Goal: Communication & Community: Answer question/provide support

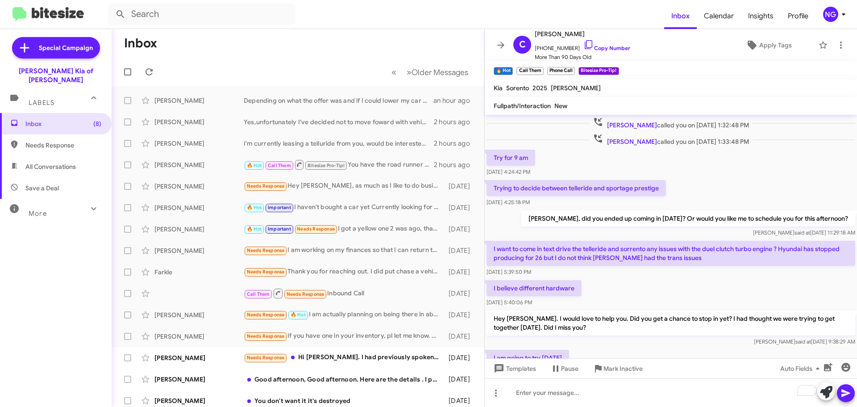
scroll to position [385, 0]
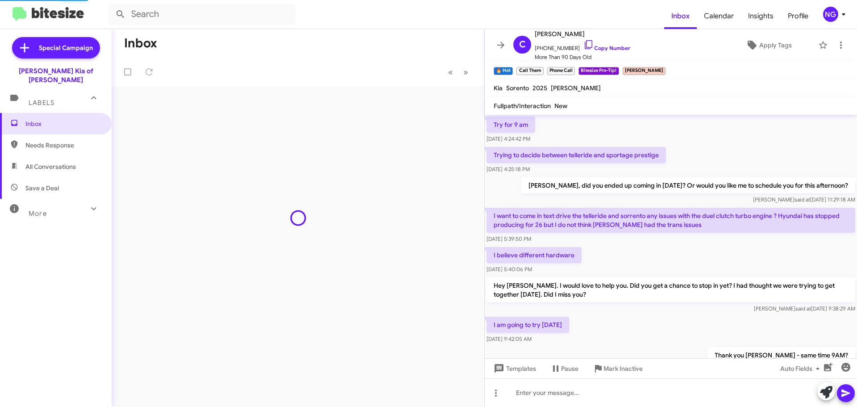
scroll to position [417, 0]
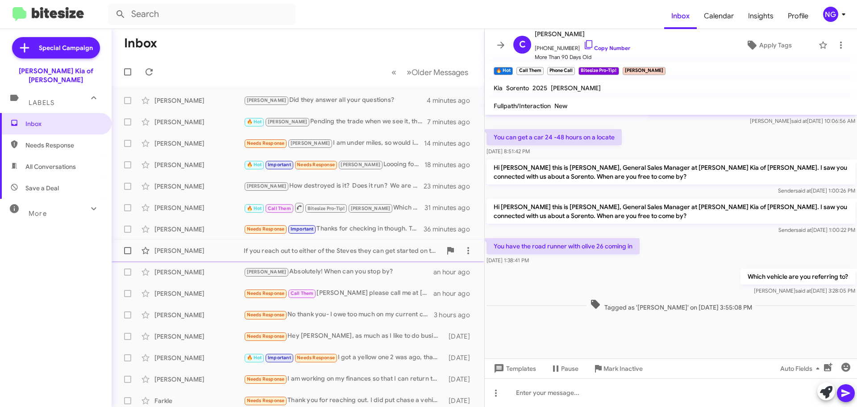
click at [348, 242] on div "[PERSON_NAME] If you reach out to either of the Steves they can get started on …" at bounding box center [298, 251] width 359 height 18
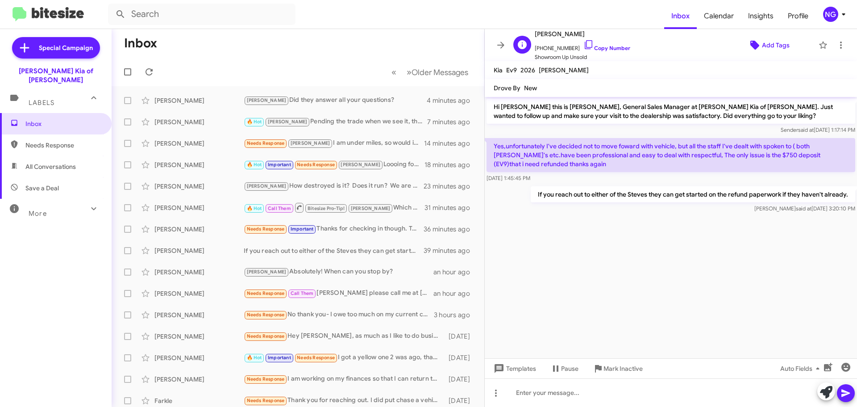
click at [755, 49] on span "Add Tags" at bounding box center [768, 45] width 77 height 16
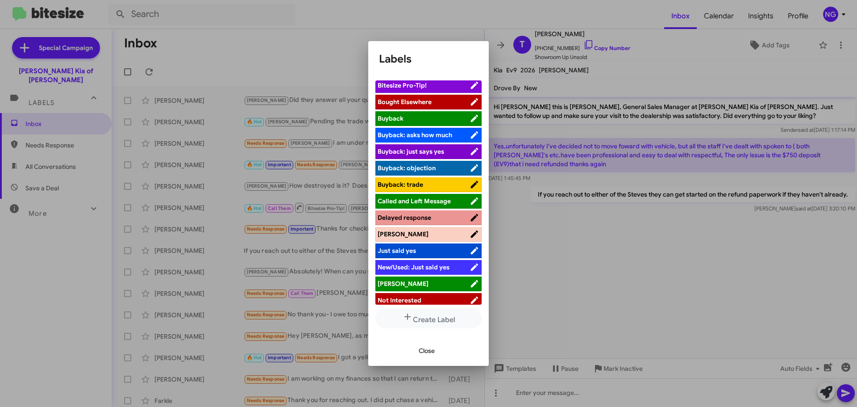
scroll to position [89, 0]
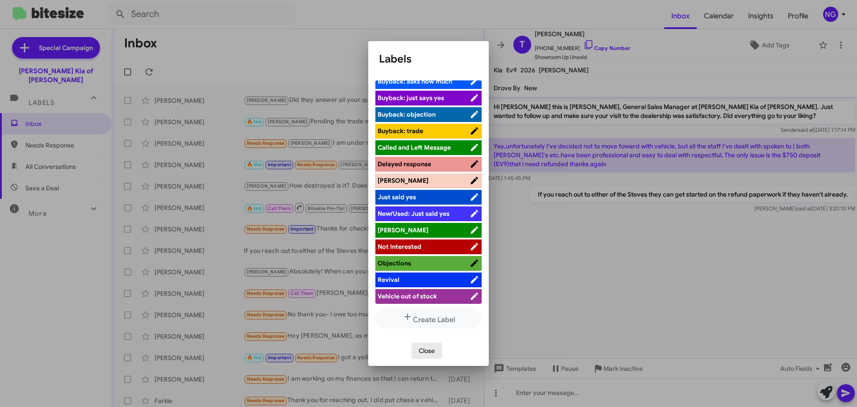
click at [430, 351] on span "Close" at bounding box center [427, 350] width 16 height 16
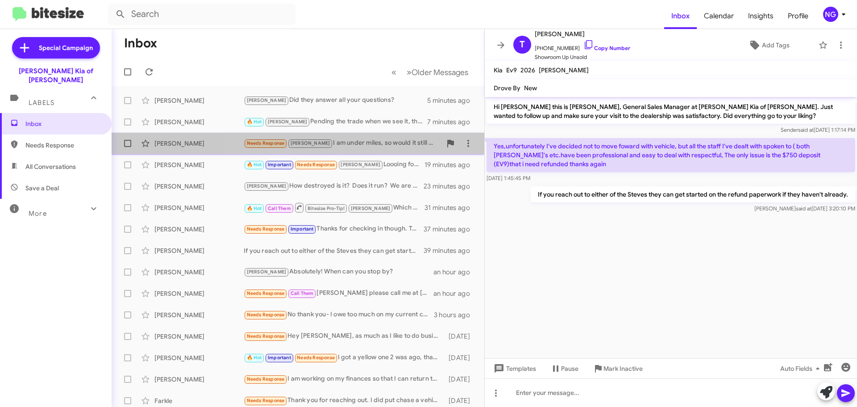
click at [351, 146] on div "Needs Response [PERSON_NAME] I am under miles, so would it still be possible wi…" at bounding box center [343, 143] width 198 height 10
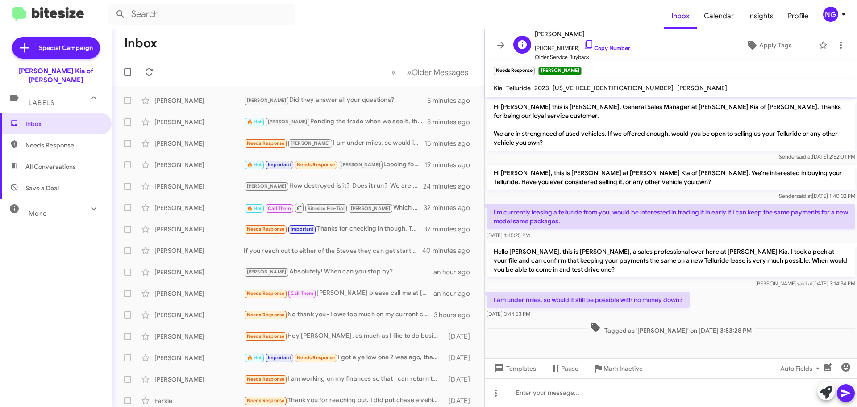
drag, startPoint x: 552, startPoint y: 49, endPoint x: 563, endPoint y: 47, distance: 10.9
click at [563, 47] on span "[PHONE_NUMBER] Copy Number" at bounding box center [583, 45] width 96 height 13
drag, startPoint x: 567, startPoint y: 49, endPoint x: 538, endPoint y: 51, distance: 28.2
click at [538, 51] on span "[PHONE_NUMBER] Copy Number" at bounding box center [583, 45] width 96 height 13
copy span "12019192778"
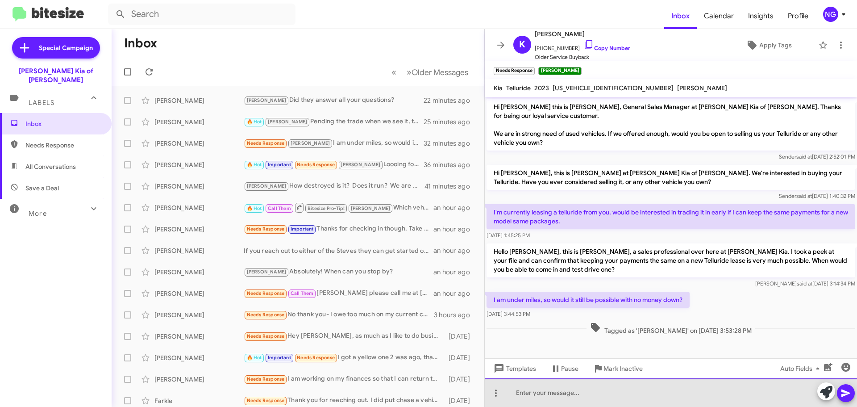
click at [617, 396] on div at bounding box center [671, 392] width 372 height 29
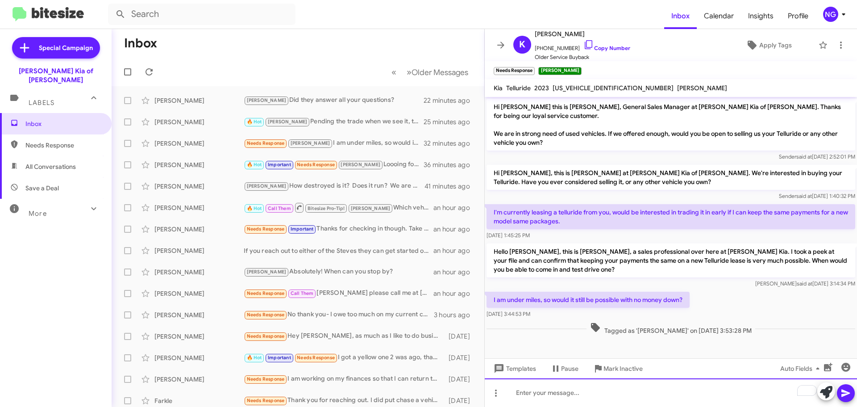
click at [632, 398] on div "To enrich screen reader interactions, please activate Accessibility in Grammarl…" at bounding box center [671, 392] width 372 height 29
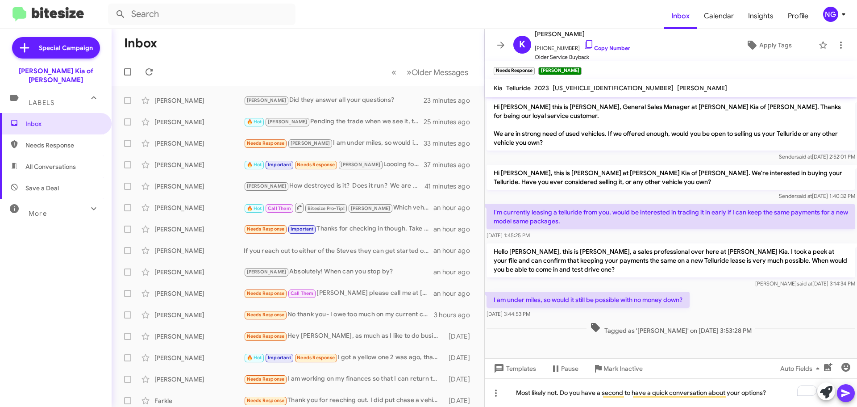
click at [851, 394] on icon at bounding box center [846, 393] width 11 height 11
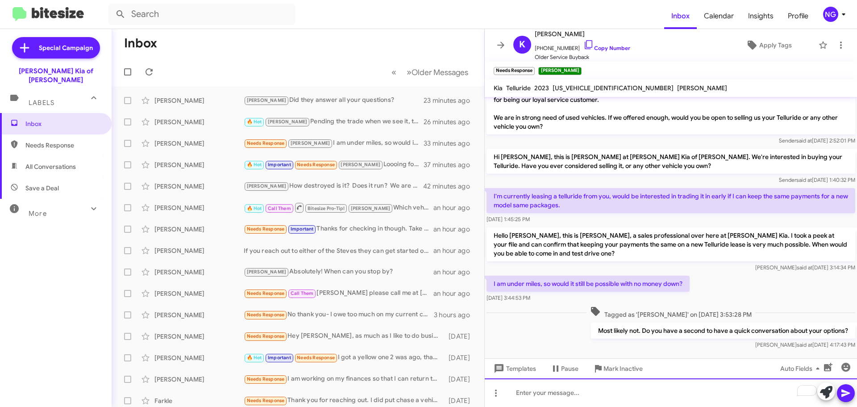
scroll to position [25, 0]
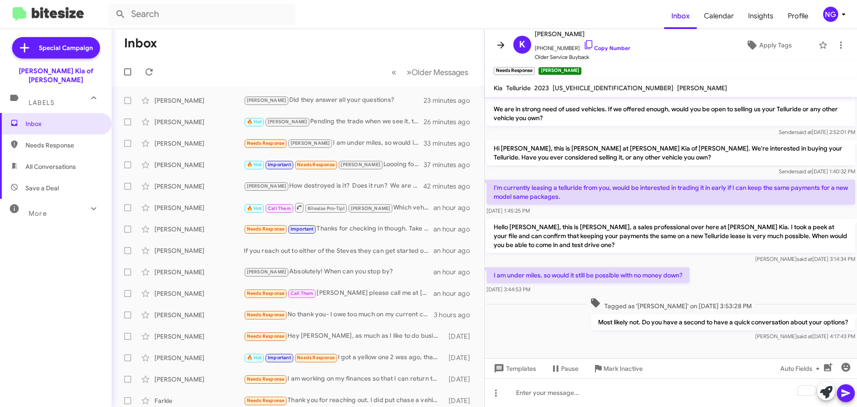
click at [497, 42] on icon at bounding box center [501, 45] width 11 height 11
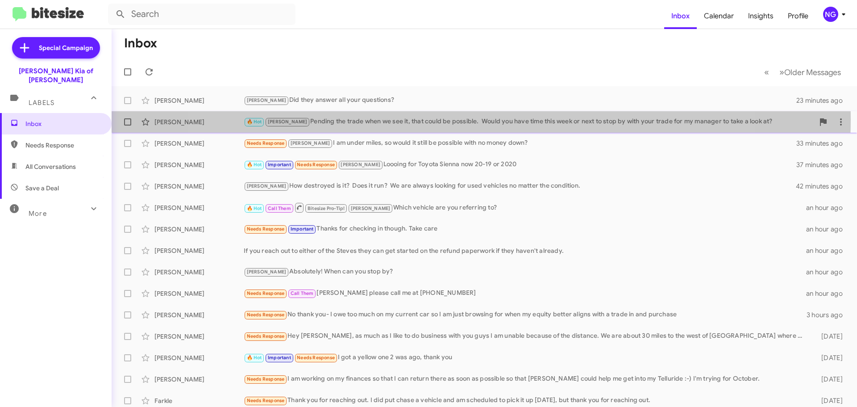
click at [463, 119] on div "🔥 Hot [PERSON_NAME] the trade when we see it, that could be possible. Would you…" at bounding box center [529, 122] width 571 height 10
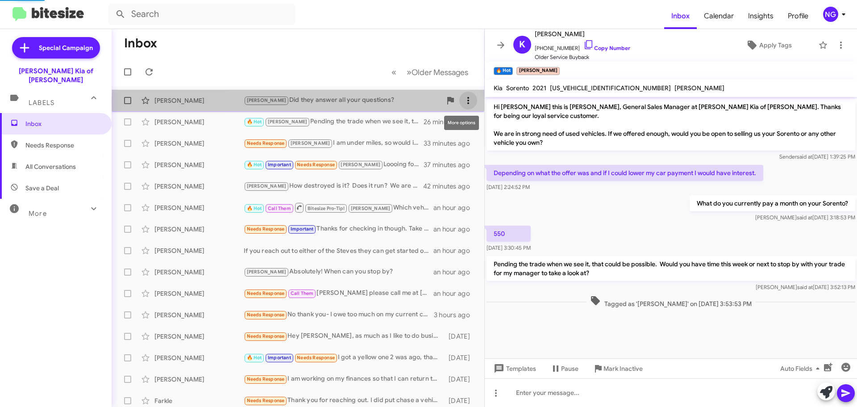
click at [463, 102] on icon at bounding box center [468, 100] width 11 height 11
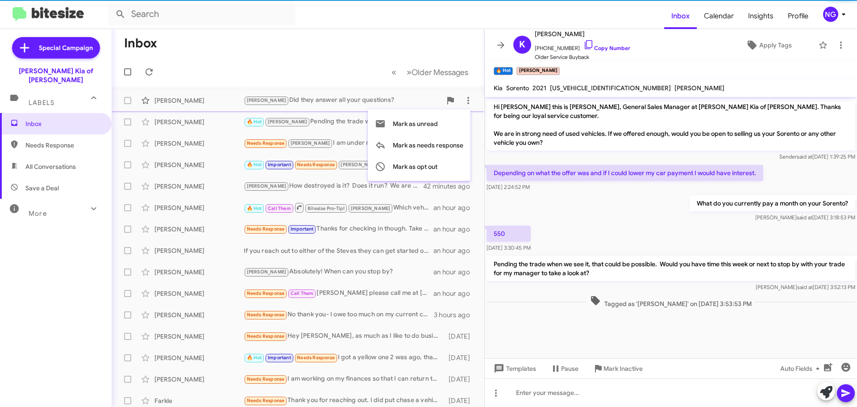
click at [403, 92] on div at bounding box center [428, 203] width 857 height 407
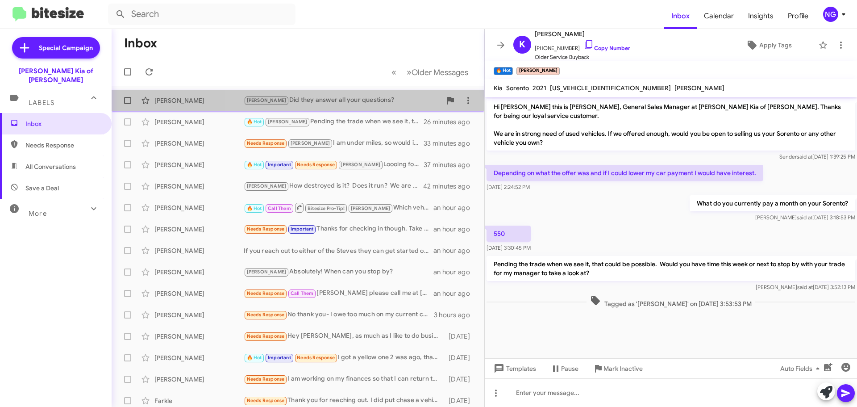
click at [398, 104] on div "[PERSON_NAME] Did they answer all your questions?" at bounding box center [343, 100] width 198 height 10
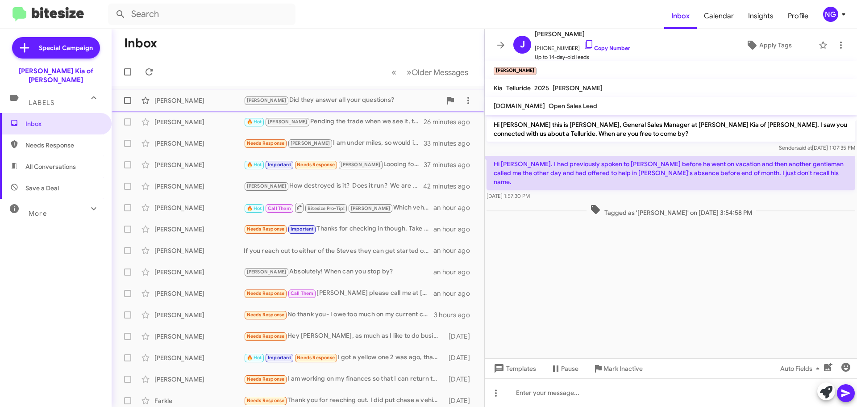
click at [386, 105] on div "[PERSON_NAME] Did they answer all your questions?" at bounding box center [343, 100] width 198 height 10
click at [604, 172] on p "Hi [PERSON_NAME]. I had previously spoken to [PERSON_NAME] before he went on va…" at bounding box center [671, 173] width 369 height 34
click at [602, 193] on div "Hi [PERSON_NAME]. I had previously spoken to [PERSON_NAME] before he went on va…" at bounding box center [671, 178] width 372 height 48
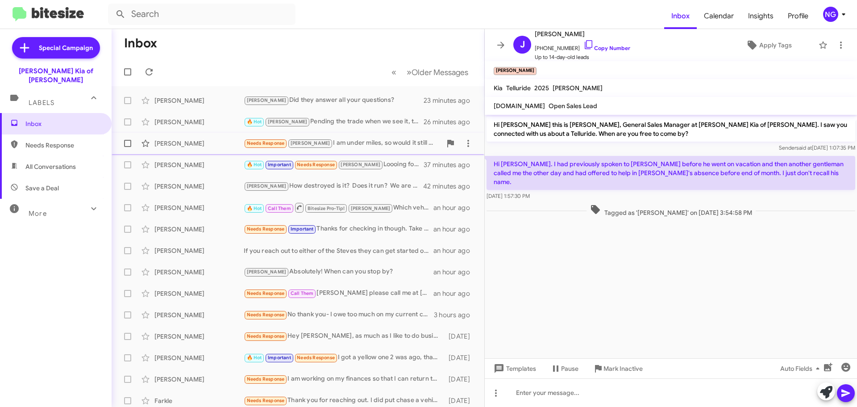
click at [346, 146] on div "Needs Response [PERSON_NAME] I am under miles, so would it still be possible wi…" at bounding box center [343, 143] width 198 height 10
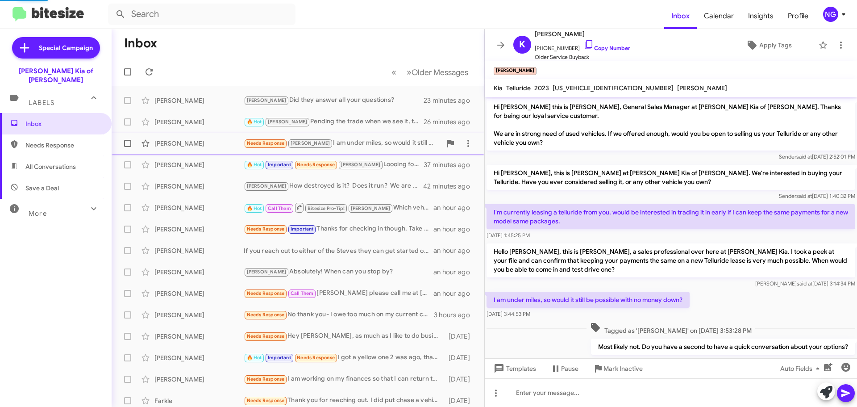
scroll to position [25, 0]
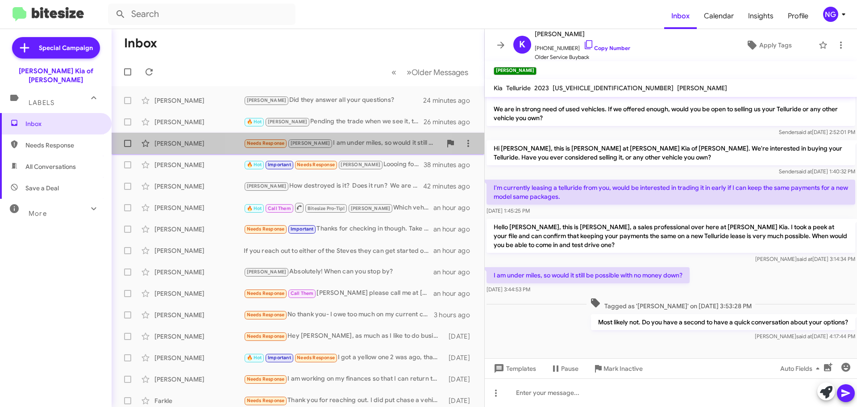
click at [313, 145] on div "Needs Response [PERSON_NAME] I am under miles, so would it still be possible wi…" at bounding box center [343, 143] width 198 height 10
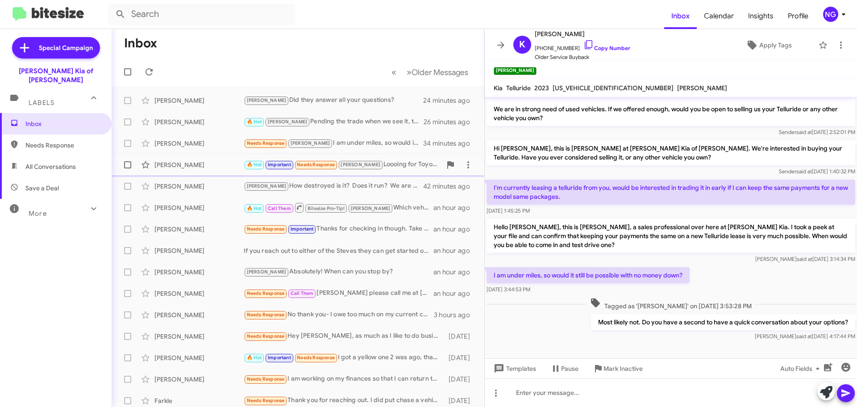
click at [389, 162] on div "🔥 Hot Important Needs Response [PERSON_NAME] Loooing for Toyota Sienna now 20-1…" at bounding box center [343, 164] width 198 height 10
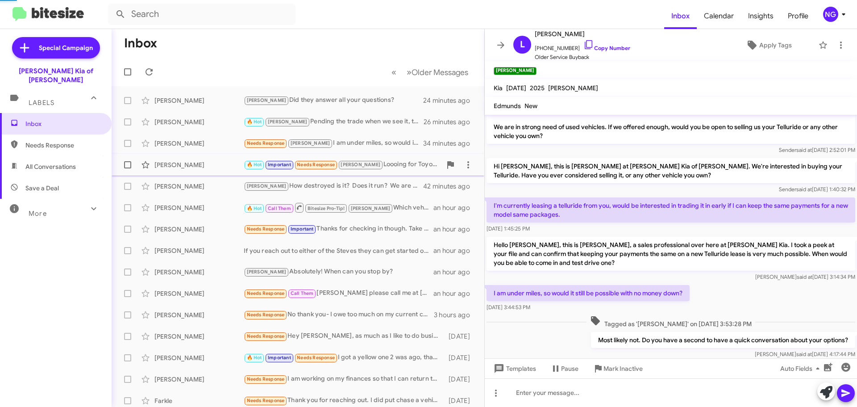
scroll to position [497, 0]
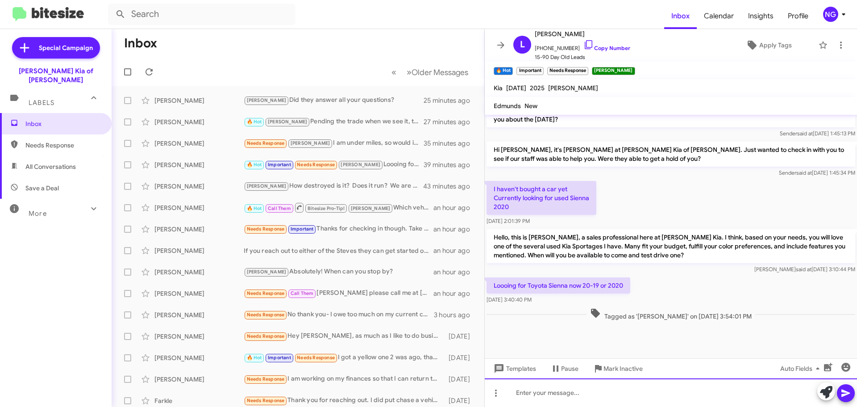
click at [559, 396] on div at bounding box center [671, 392] width 372 height 29
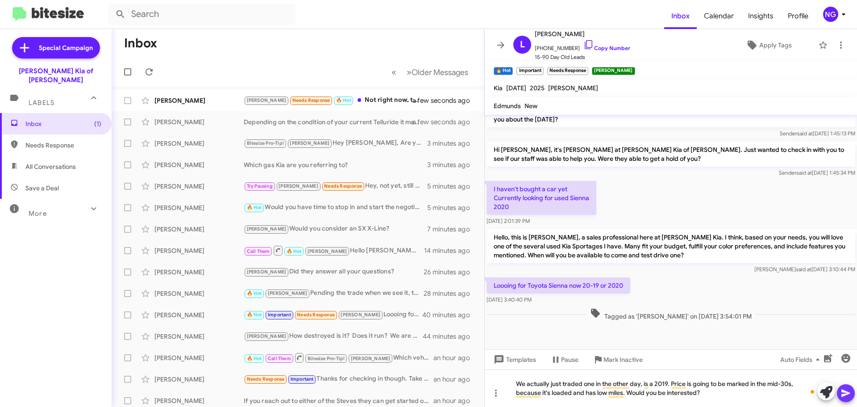
click at [846, 392] on icon at bounding box center [846, 393] width 8 height 8
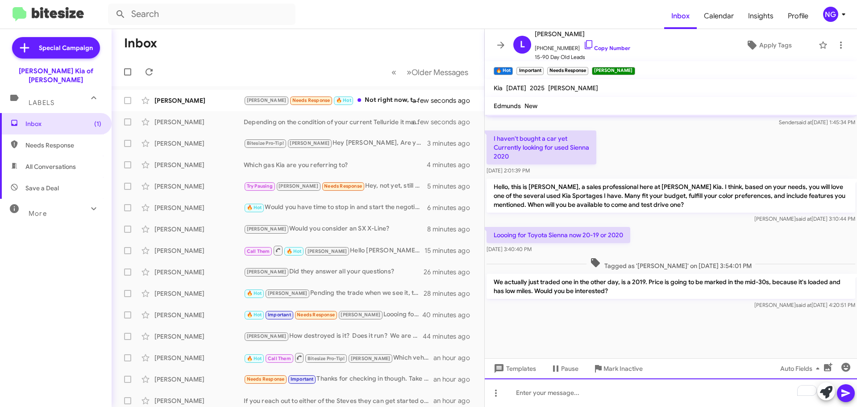
scroll to position [874, 0]
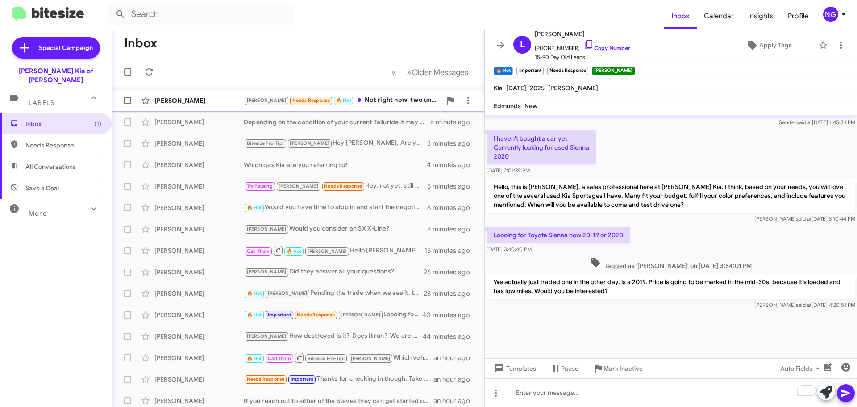
click at [368, 100] on div "[PERSON_NAME] Needs Response 🔥 Hot Not right now, two under two and about to be…" at bounding box center [343, 100] width 198 height 10
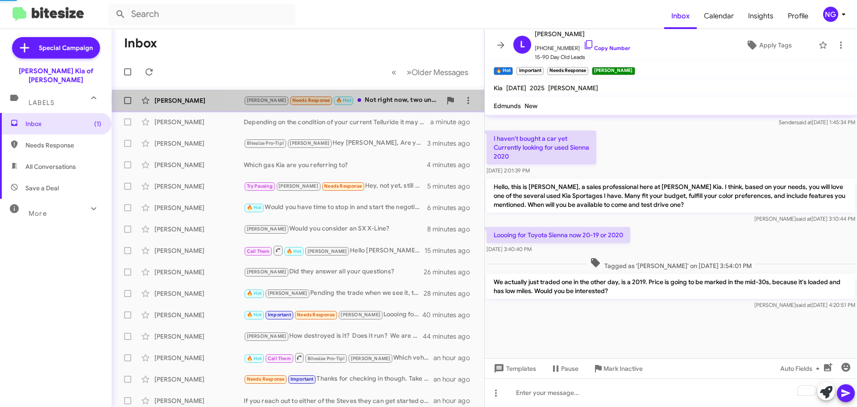
scroll to position [57, 0]
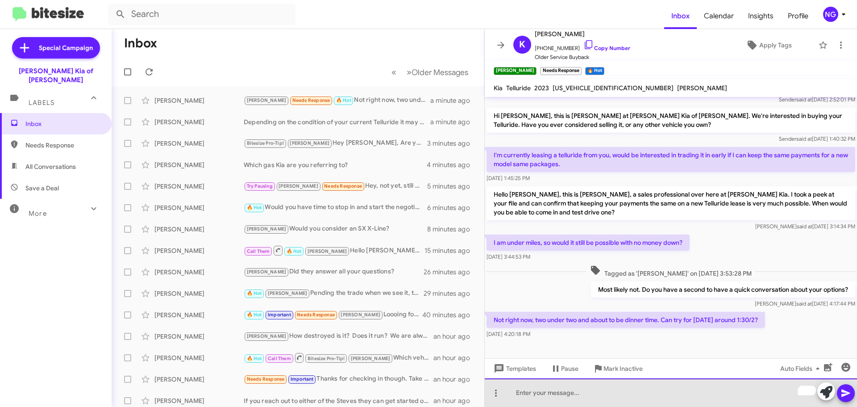
click at [547, 396] on div "To enrich screen reader interactions, please activate Accessibility in Grammarl…" at bounding box center [671, 392] width 372 height 29
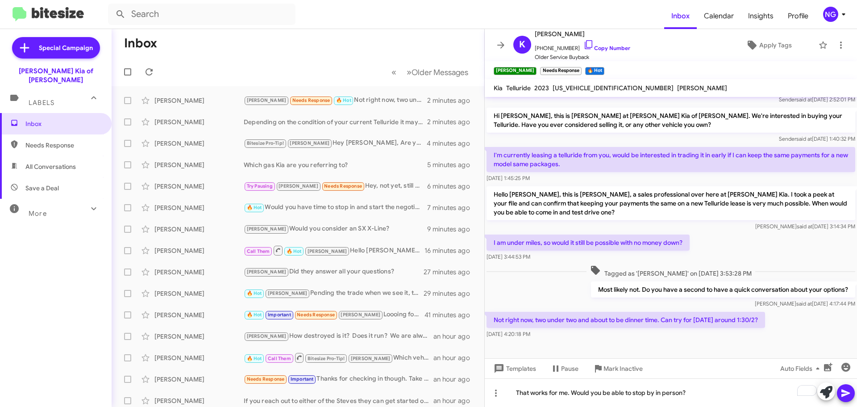
click at [850, 392] on icon at bounding box center [846, 393] width 11 height 11
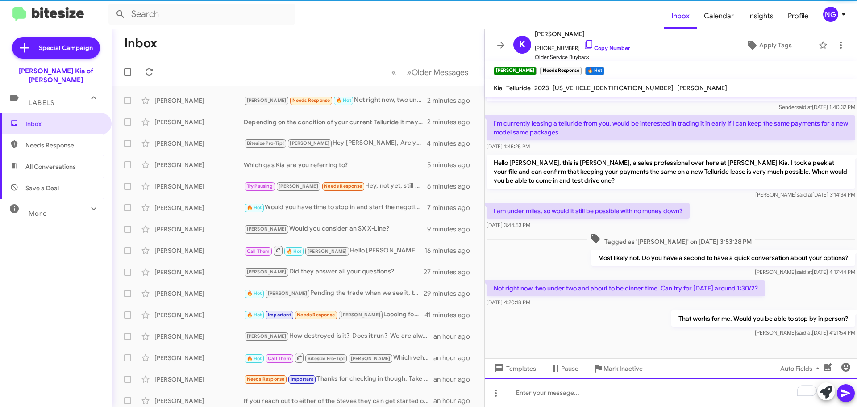
scroll to position [90, 0]
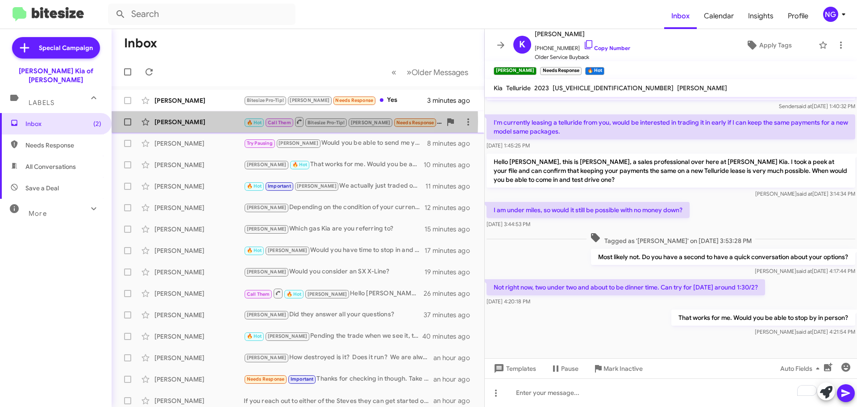
click at [229, 121] on div "[PERSON_NAME]" at bounding box center [198, 121] width 89 height 9
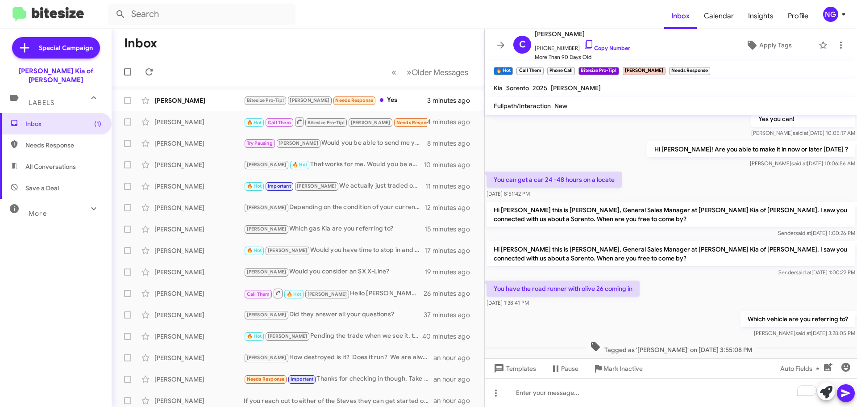
scroll to position [1094, 0]
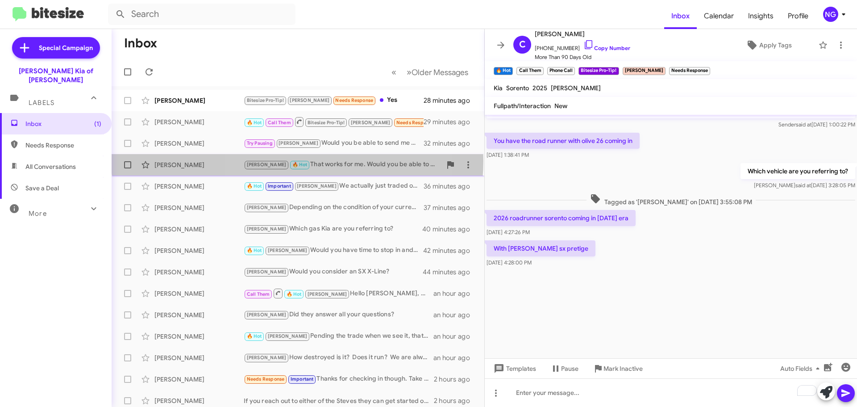
click at [297, 161] on div "[PERSON_NAME] 🔥 Hot That works for me. Would you be able to stop by in person?" at bounding box center [343, 164] width 198 height 10
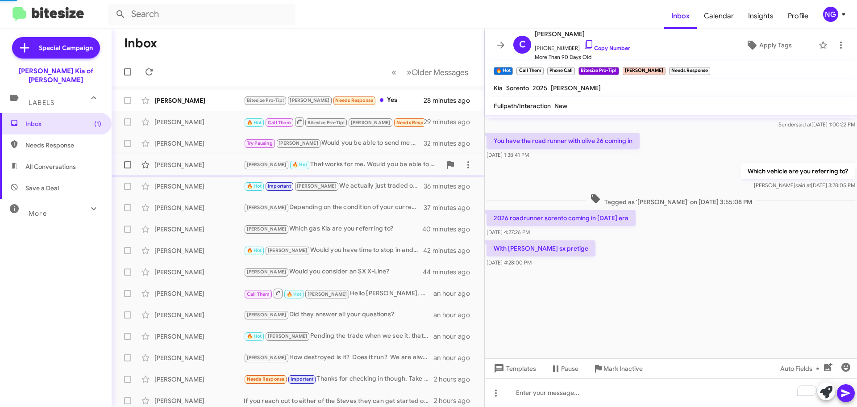
scroll to position [131, 0]
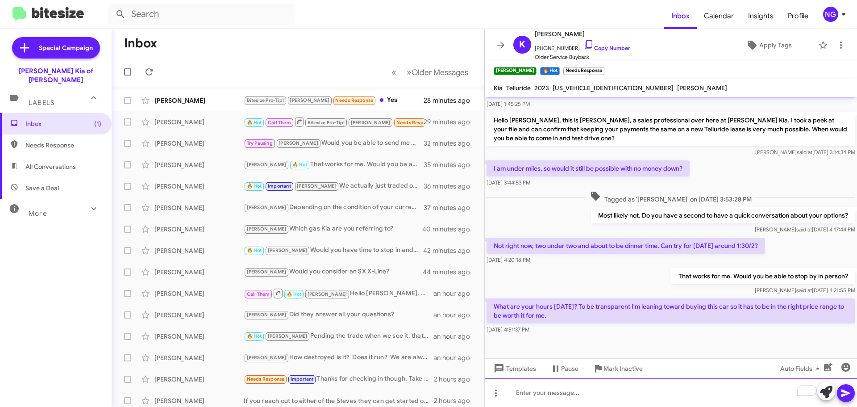
click at [556, 394] on div "To enrich screen reader interactions, please activate Accessibility in Grammarl…" at bounding box center [671, 392] width 372 height 29
click at [540, 389] on div "Absolutley that's very understandable." at bounding box center [671, 392] width 372 height 29
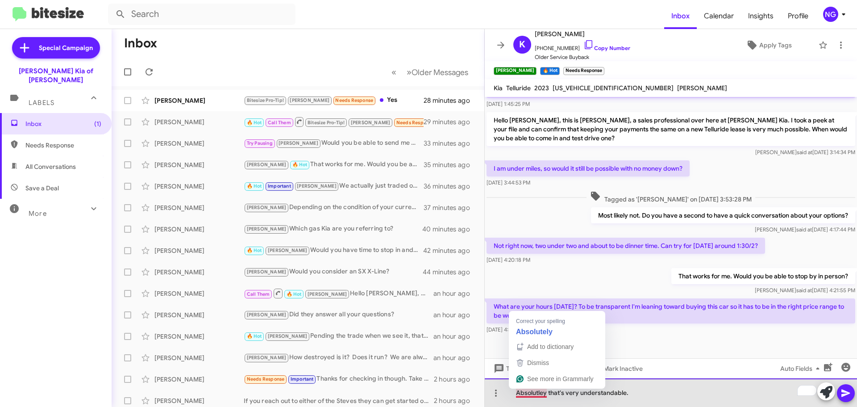
click at [650, 394] on div "Absolutley that's very understandable." at bounding box center [671, 392] width 372 height 29
drag, startPoint x: 641, startPoint y: 392, endPoint x: 509, endPoint y: 398, distance: 131.4
click at [509, 398] on div "Absolutley that's very understandable." at bounding box center [671, 392] width 372 height 29
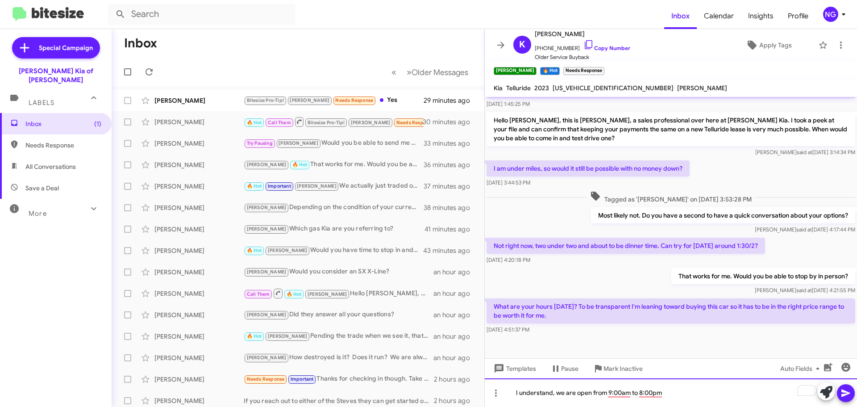
click at [565, 390] on div "I understand, we are open from 9:00am to 8:00pm" at bounding box center [671, 392] width 372 height 29
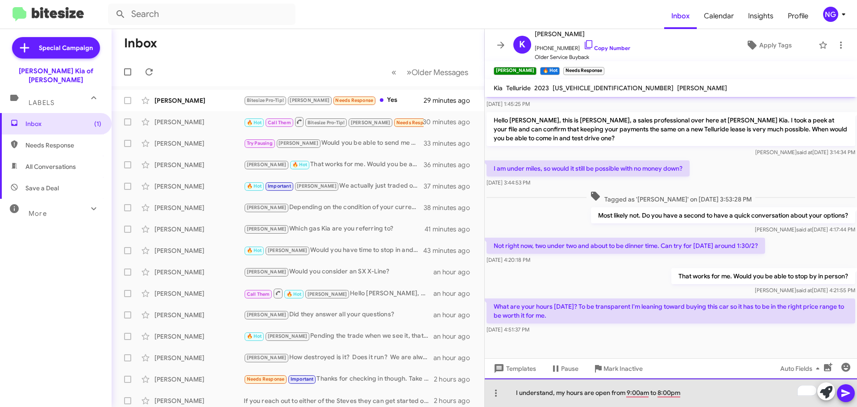
click at [609, 392] on div "I understand, my hours are open from 9:00am to 8:00pm" at bounding box center [671, 392] width 372 height 29
click at [647, 394] on div "I understand, my hours are from 9:00am to 8:00pm" at bounding box center [671, 392] width 372 height 29
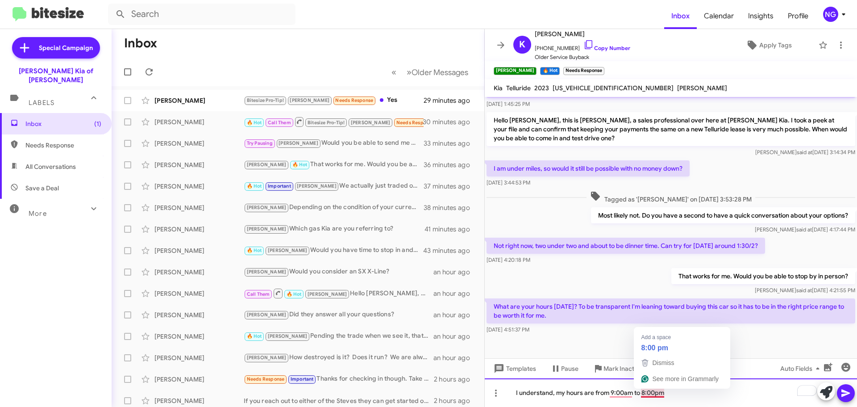
click at [644, 392] on div "I understand, my hours are from 9:00am to 8:00pm" at bounding box center [671, 392] width 372 height 29
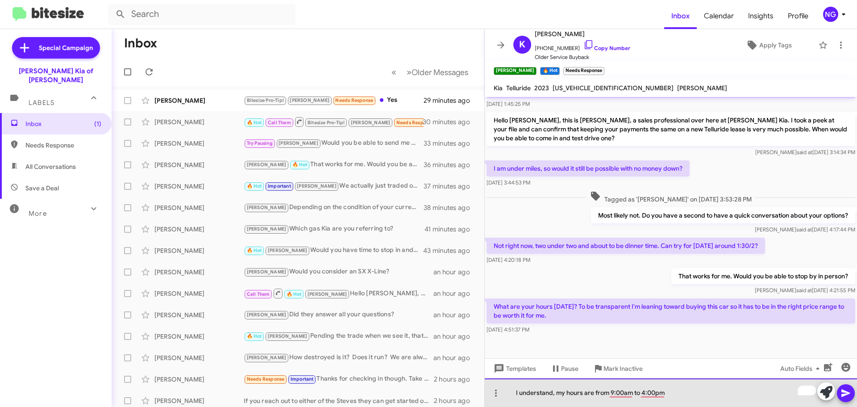
click at [664, 399] on div "I understand, my hours are from 9:00am to 4:00pm" at bounding box center [671, 392] width 372 height 29
click at [703, 400] on div "I understand, my hours are from 9:00 am to 4:00 pm." at bounding box center [671, 392] width 372 height 29
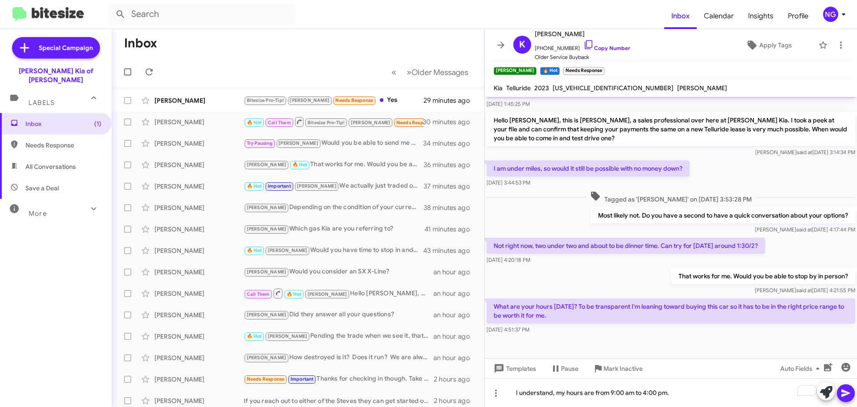
click at [843, 394] on icon at bounding box center [846, 393] width 8 height 8
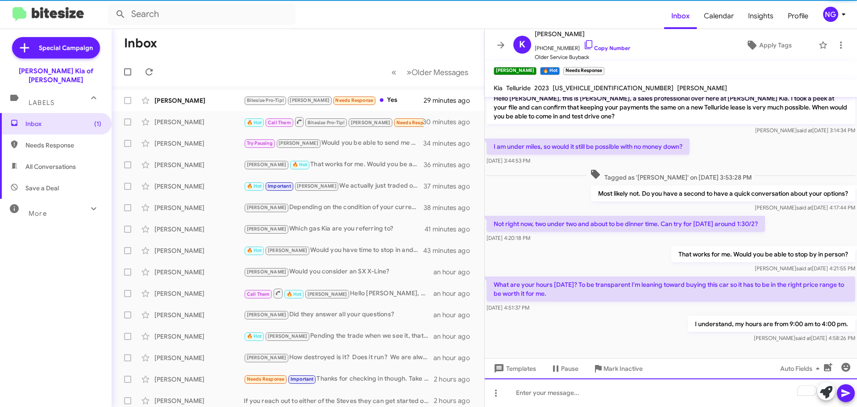
scroll to position [164, 0]
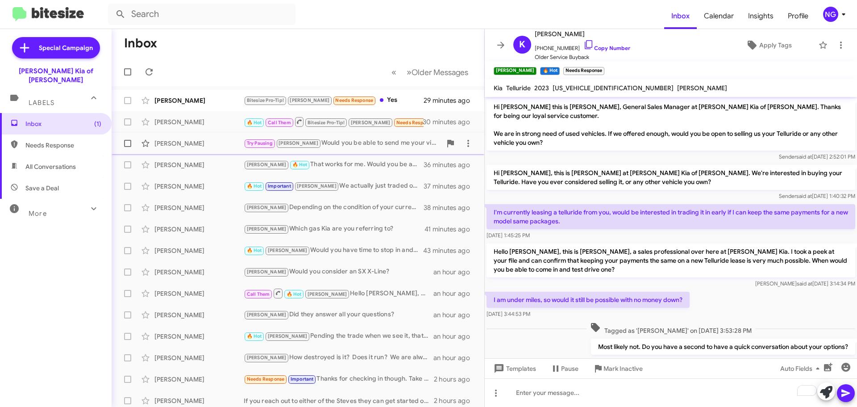
scroll to position [164, 0]
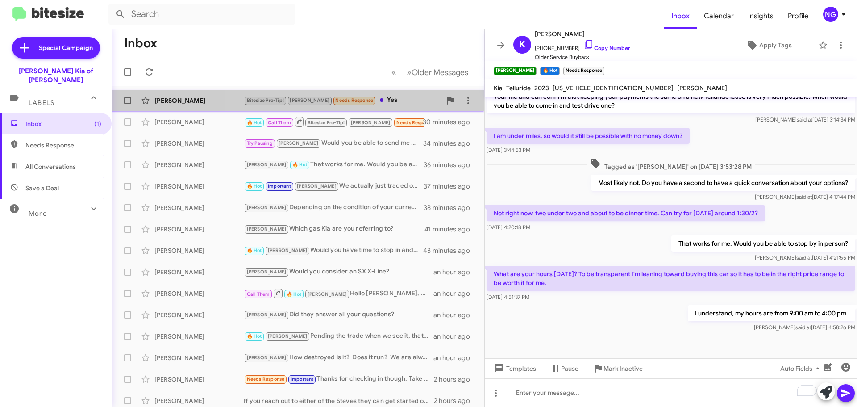
click at [388, 106] on div "Erik Fleming Bitesize Pro-Tip! emily Needs Response Yes 29 minutes ago" at bounding box center [298, 101] width 359 height 18
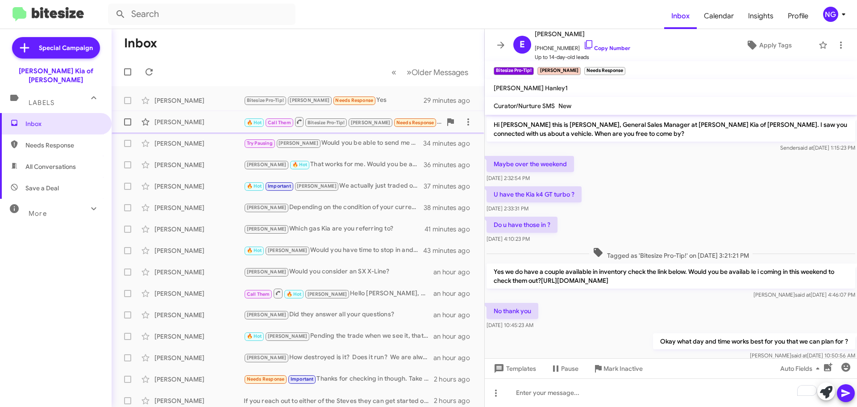
click at [229, 128] on div "Christopher Ruotolo 🔥 Hot Call Them Bitesize Pro-Tip! emily Needs Response With…" at bounding box center [298, 122] width 359 height 18
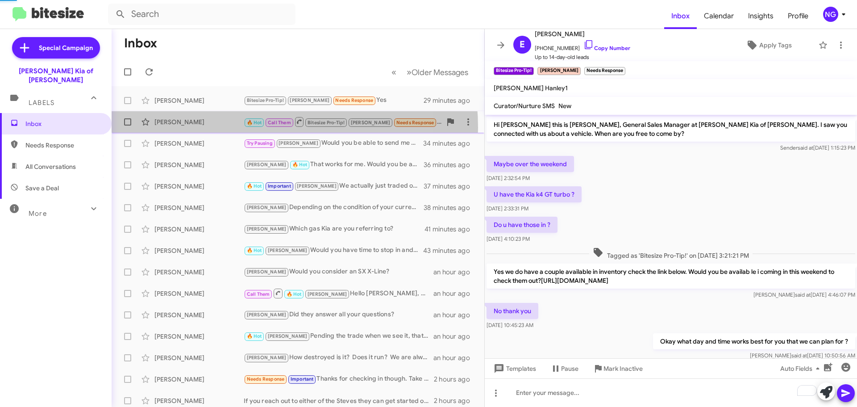
scroll to position [417, 0]
